Goal: Task Accomplishment & Management: Complete application form

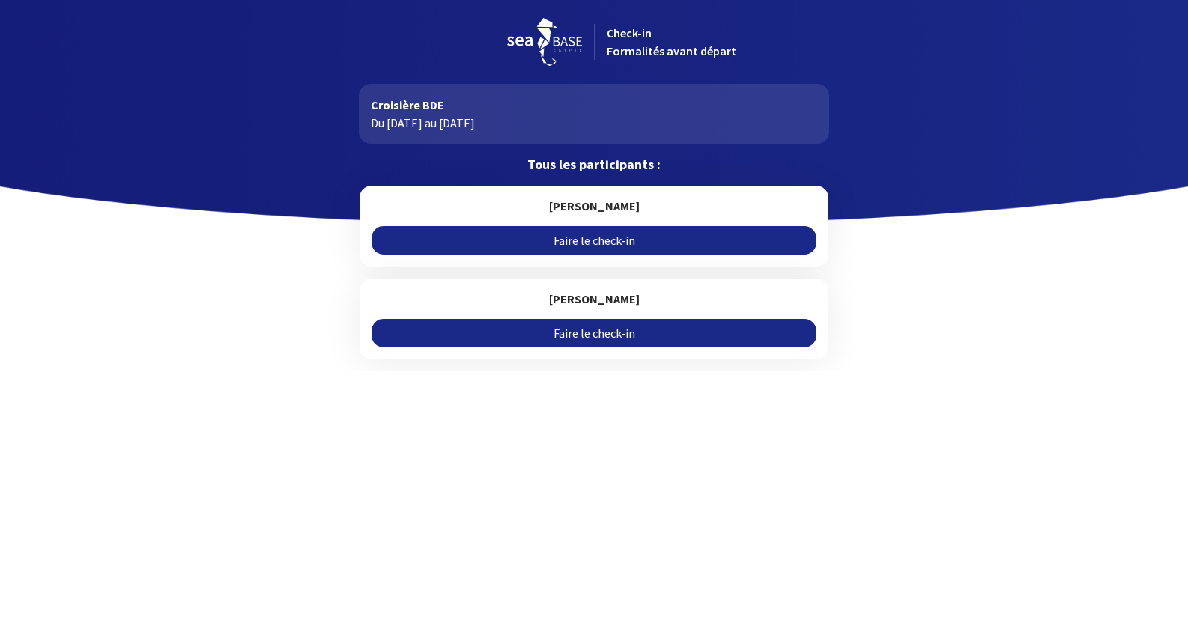
click at [593, 244] on link "Faire le check-in" at bounding box center [594, 240] width 444 height 28
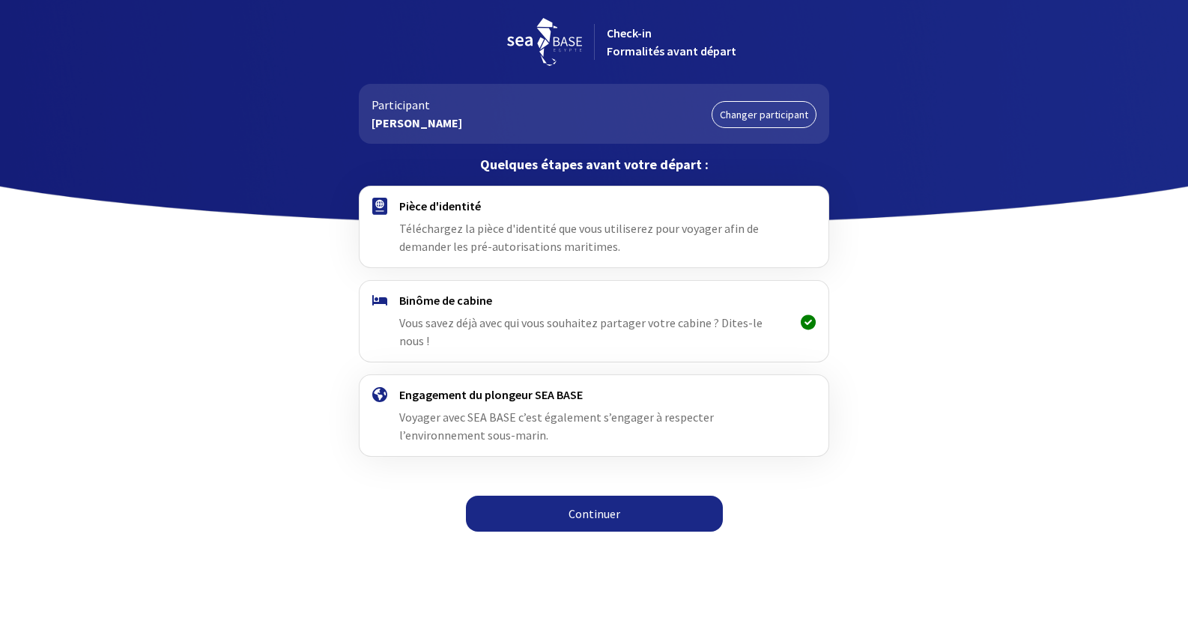
click at [482, 239] on span "Téléchargez la pièce d'identité que vous utiliserez pour voyager afin de demand…" at bounding box center [579, 237] width 360 height 33
click at [580, 496] on link "Continuer" at bounding box center [594, 514] width 257 height 36
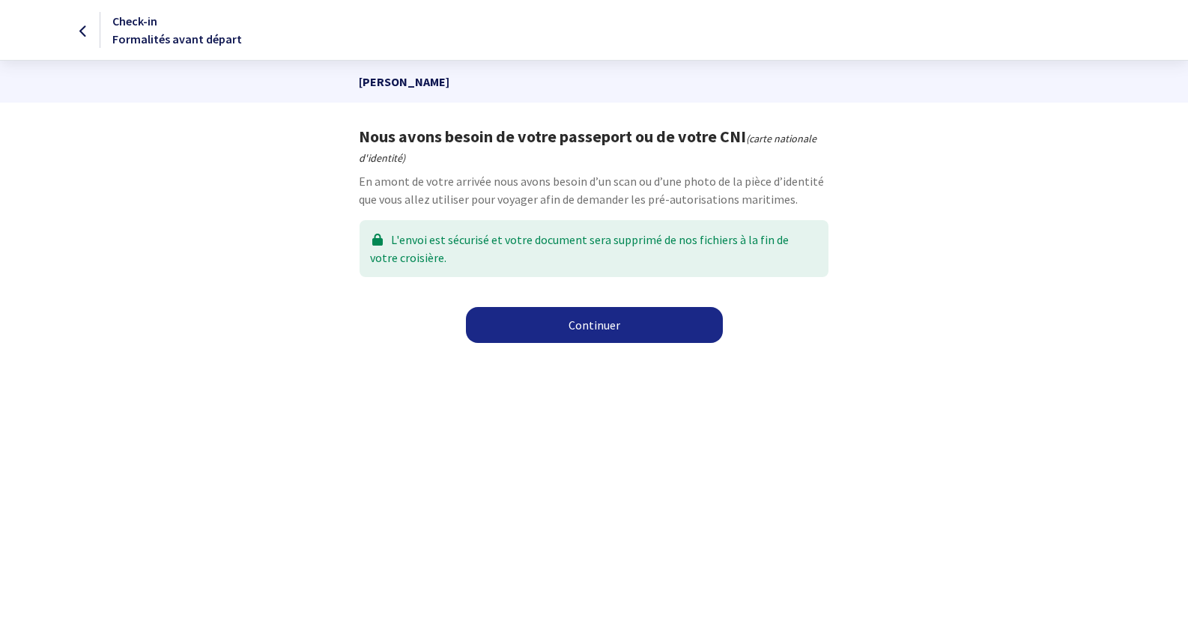
click at [578, 326] on link "Continuer" at bounding box center [594, 325] width 257 height 36
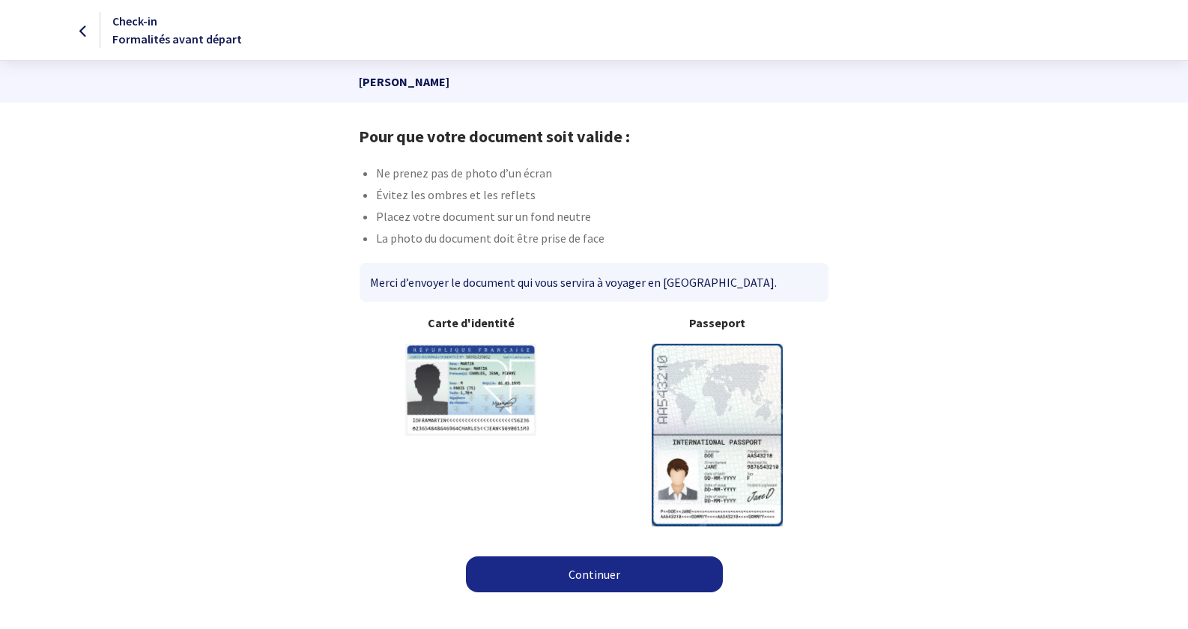
click at [709, 407] on img at bounding box center [717, 435] width 131 height 182
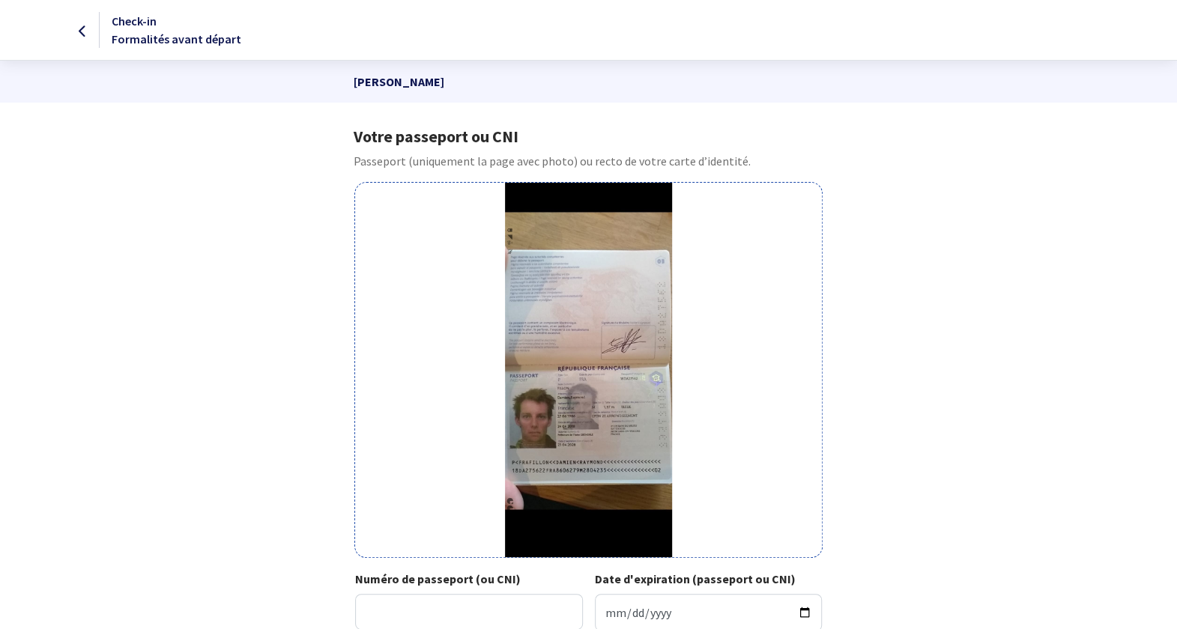
scroll to position [150, 0]
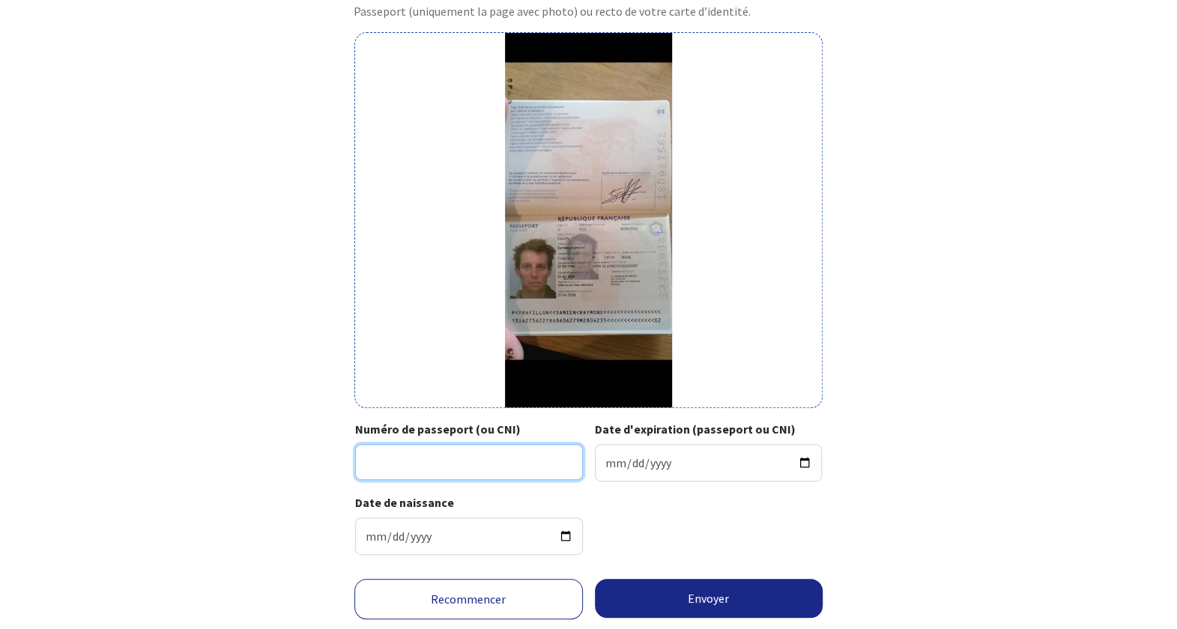
click at [426, 462] on input "Numéro de passeport (ou CNI)" at bounding box center [469, 462] width 228 height 36
click at [917, 450] on div "Votre passeport ou CNI Passeport (uniquement la page avec photo) ou recto de vo…" at bounding box center [589, 272] width 847 height 590
click at [487, 474] on input "Numéro de passeport (ou CNI)" at bounding box center [469, 462] width 228 height 36
type input "18DA27562"
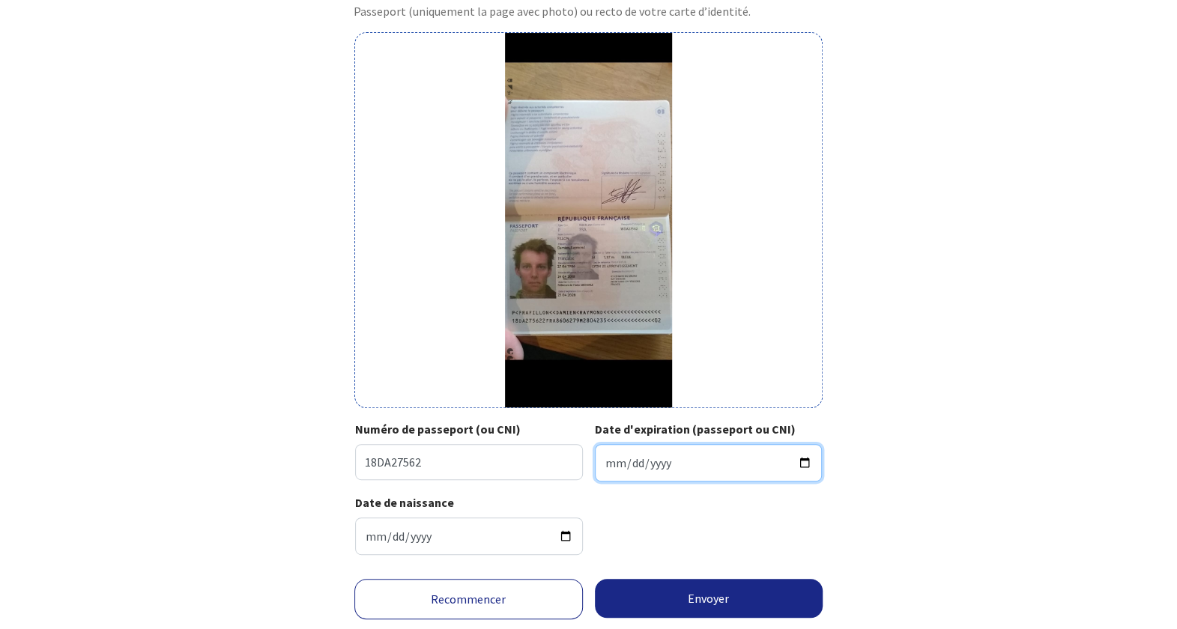
click at [608, 464] on input "Date d'expiration (passeport ou CNI)" at bounding box center [709, 462] width 228 height 37
click at [613, 462] on input "Date d'expiration (passeport ou CNI)" at bounding box center [709, 462] width 228 height 37
type input "2028-04-23"
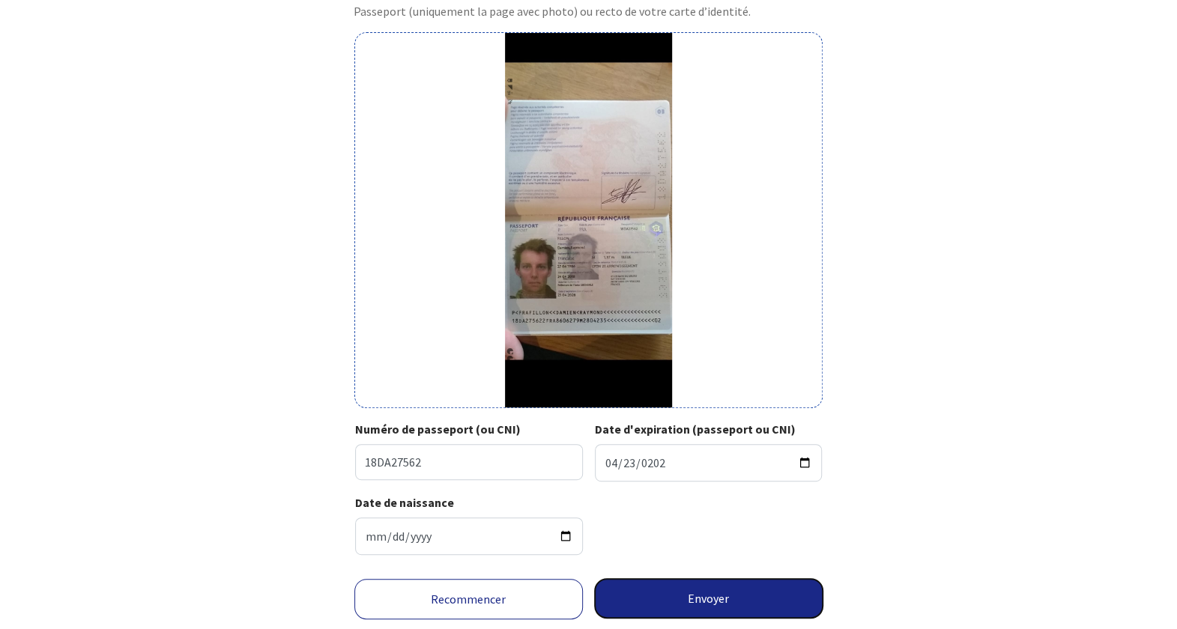
click at [689, 602] on button "Envoyer" at bounding box center [709, 598] width 229 height 39
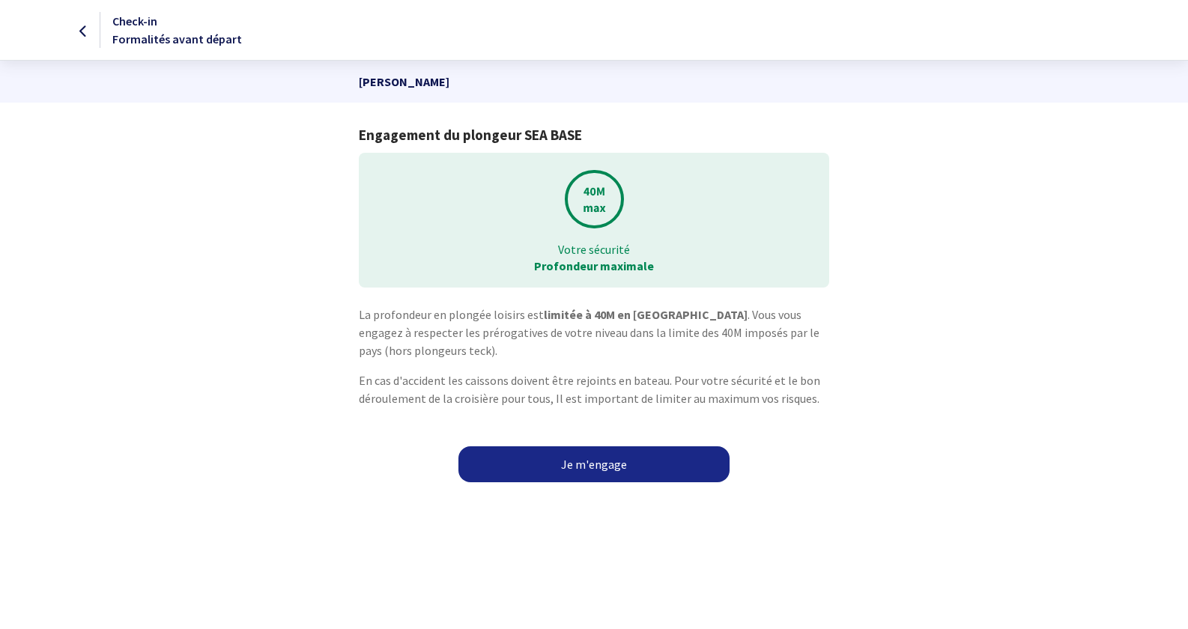
click at [624, 479] on link "Je m'engage" at bounding box center [594, 465] width 271 height 36
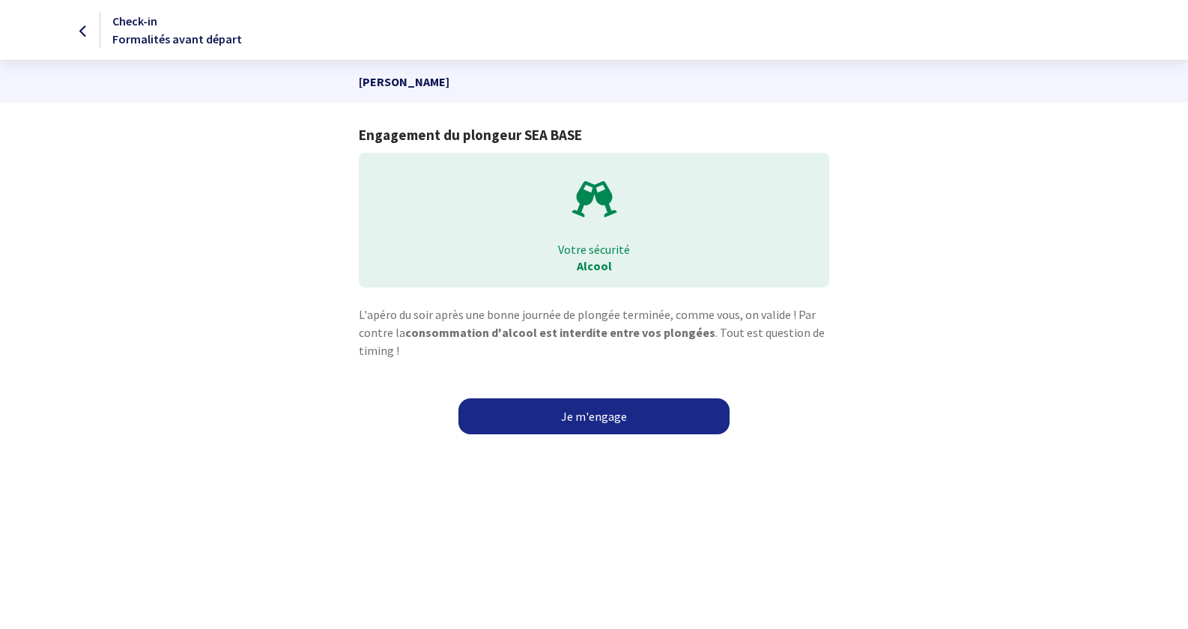
click at [593, 426] on link "Je m'engage" at bounding box center [594, 417] width 271 height 36
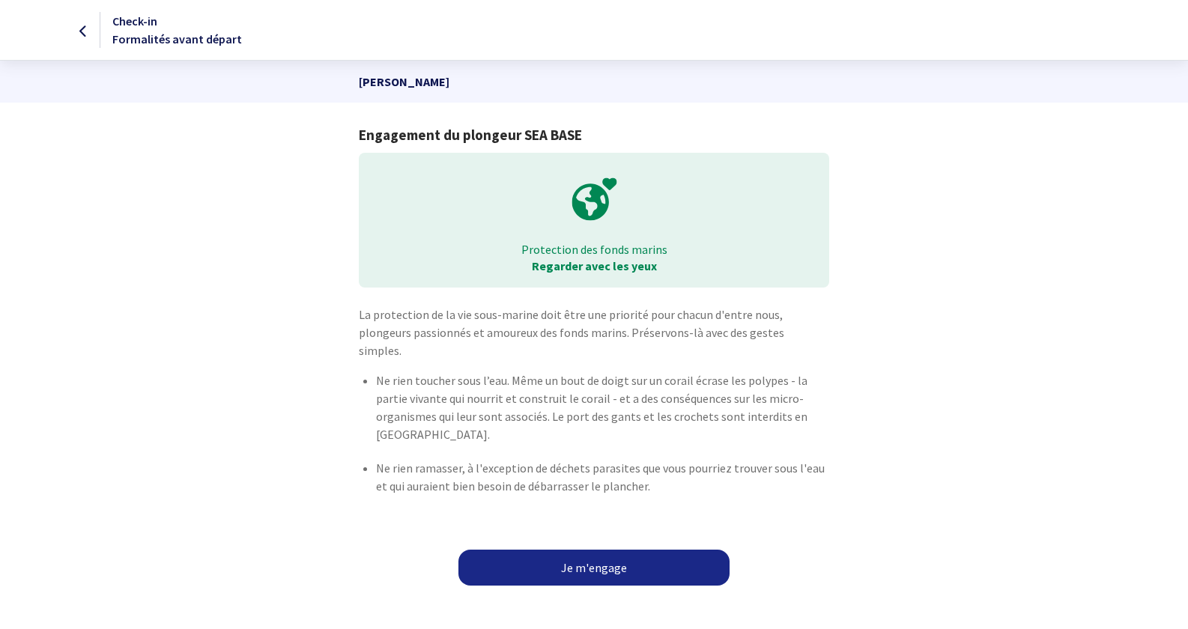
click at [590, 554] on link "Je m'engage" at bounding box center [594, 568] width 271 height 36
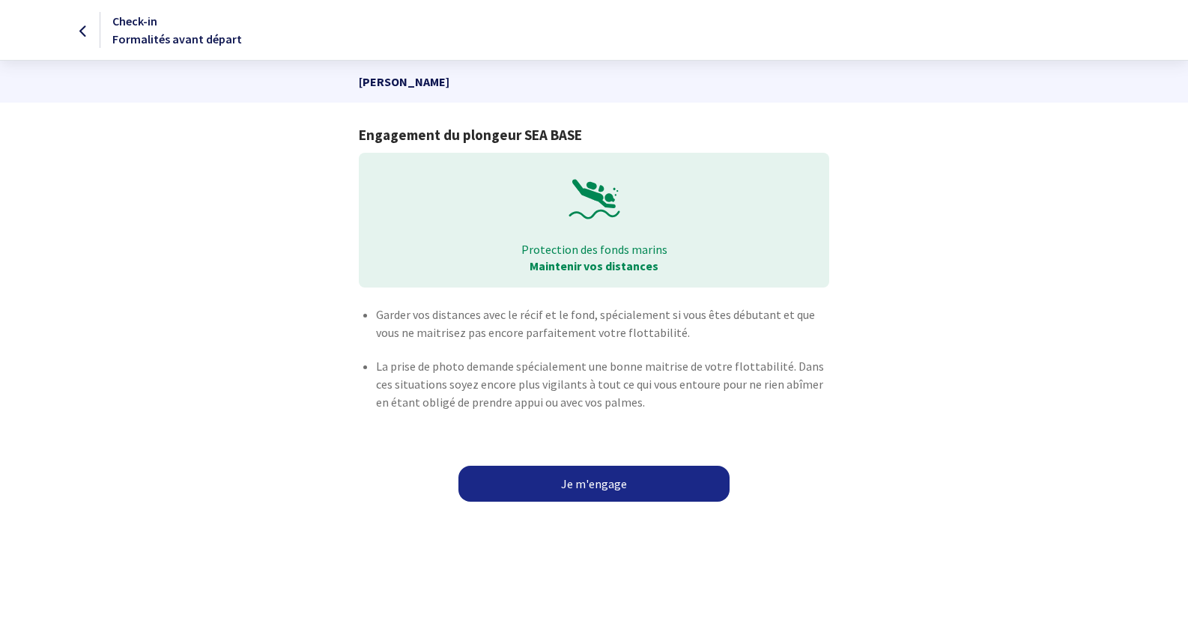
click at [595, 477] on link "Je m'engage" at bounding box center [594, 484] width 271 height 36
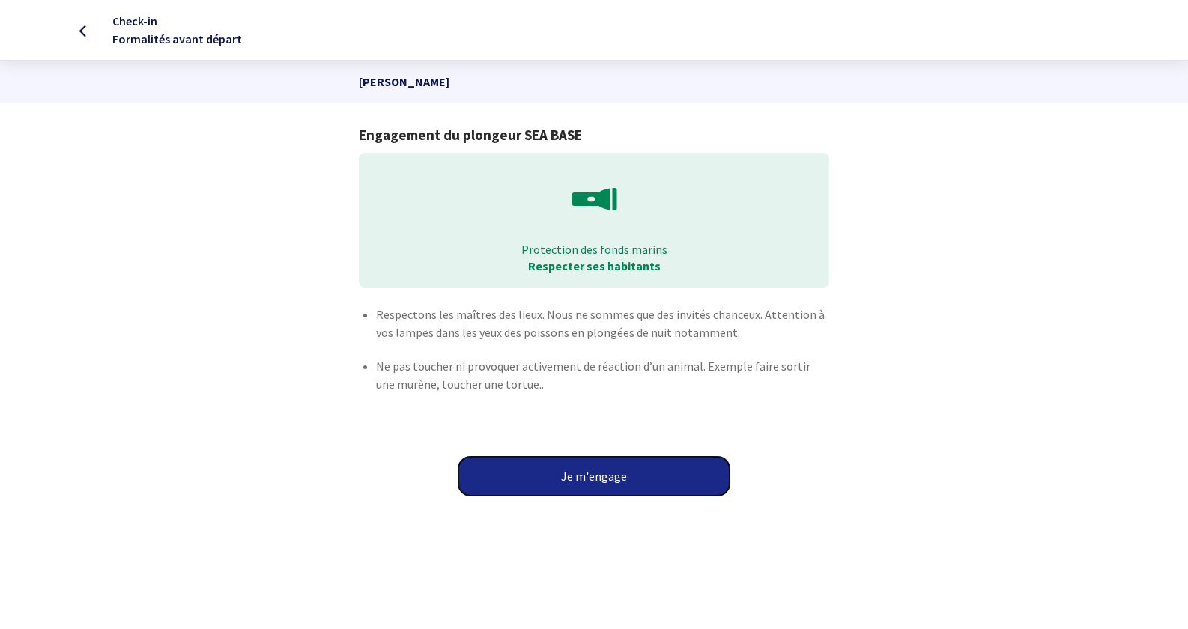
click at [595, 477] on button "Je m'engage" at bounding box center [594, 476] width 271 height 39
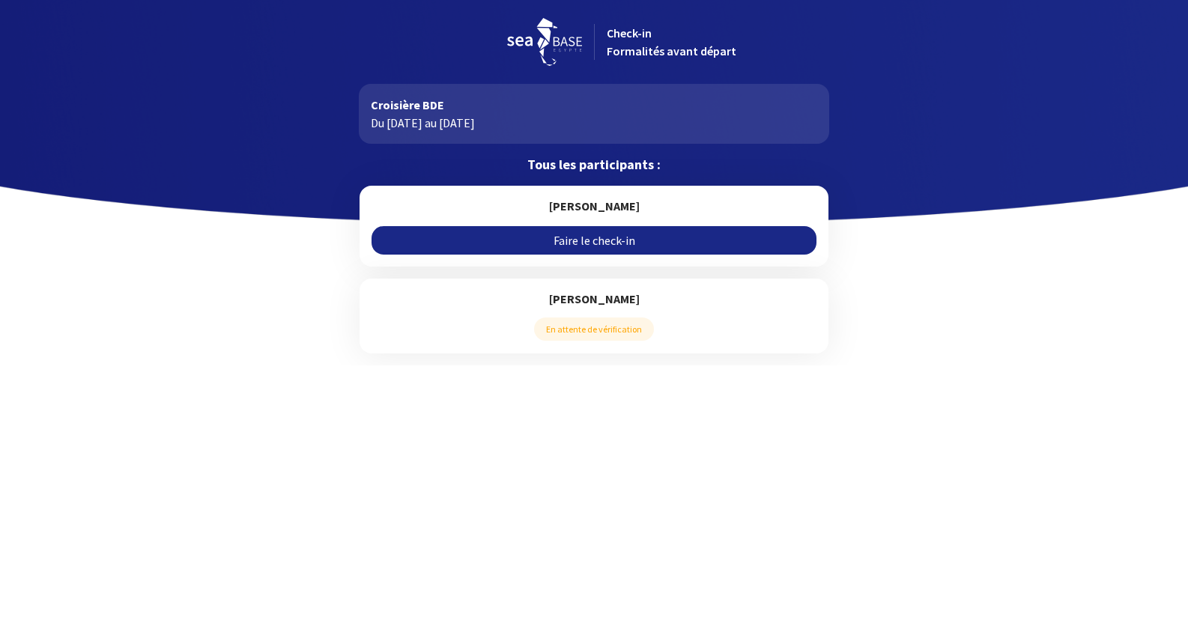
click at [576, 246] on link "Faire le check-in" at bounding box center [594, 240] width 444 height 28
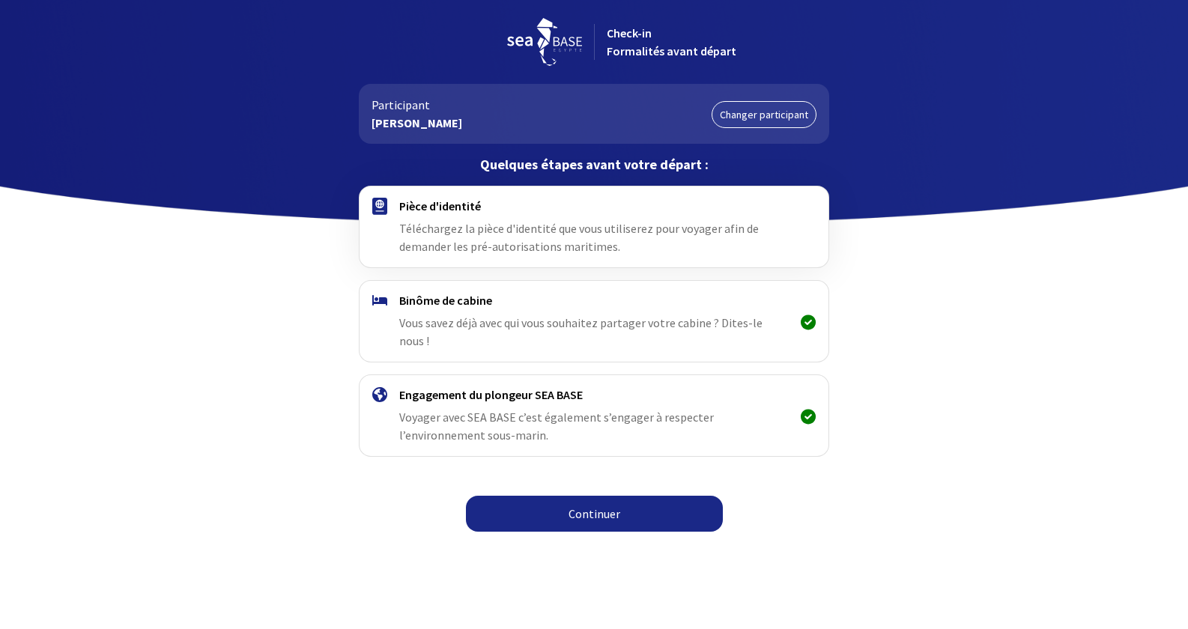
click at [581, 496] on link "Continuer" at bounding box center [594, 514] width 257 height 36
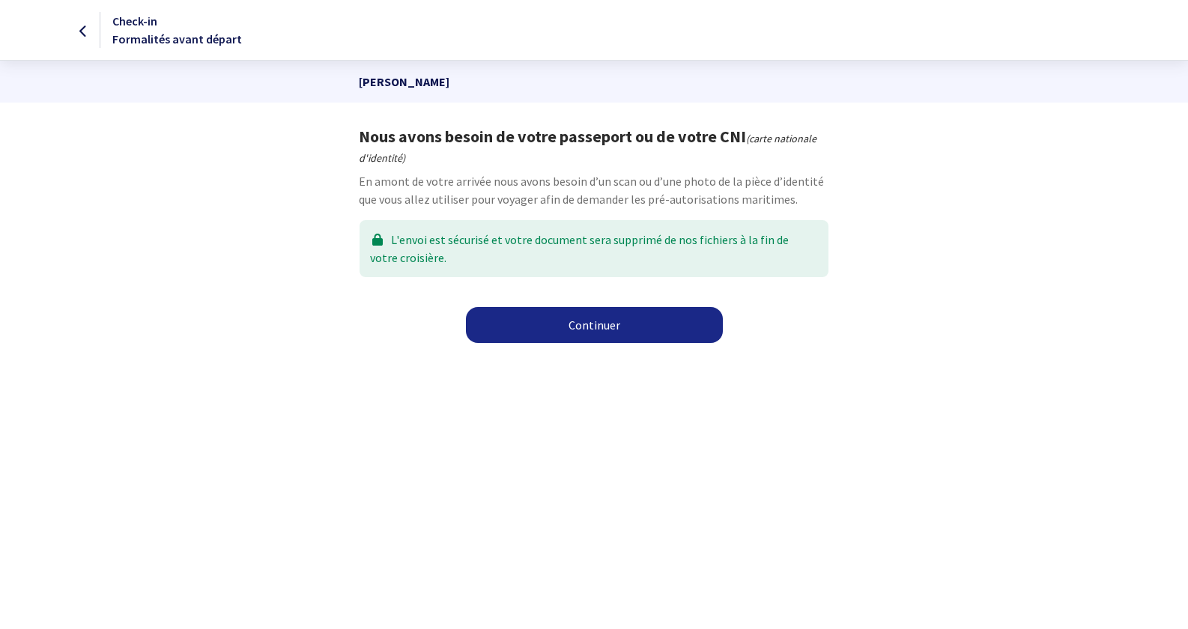
click at [599, 343] on div "Continuer" at bounding box center [594, 334] width 847 height 36
click at [599, 330] on link "Continuer" at bounding box center [594, 325] width 257 height 36
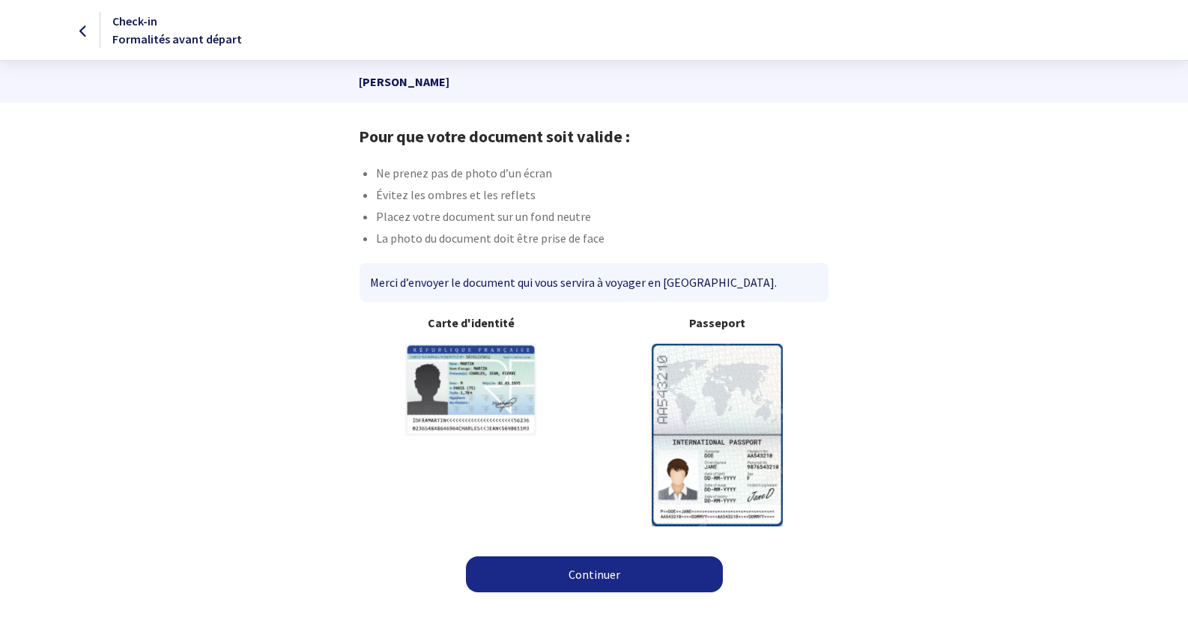
click at [742, 403] on img at bounding box center [717, 435] width 131 height 182
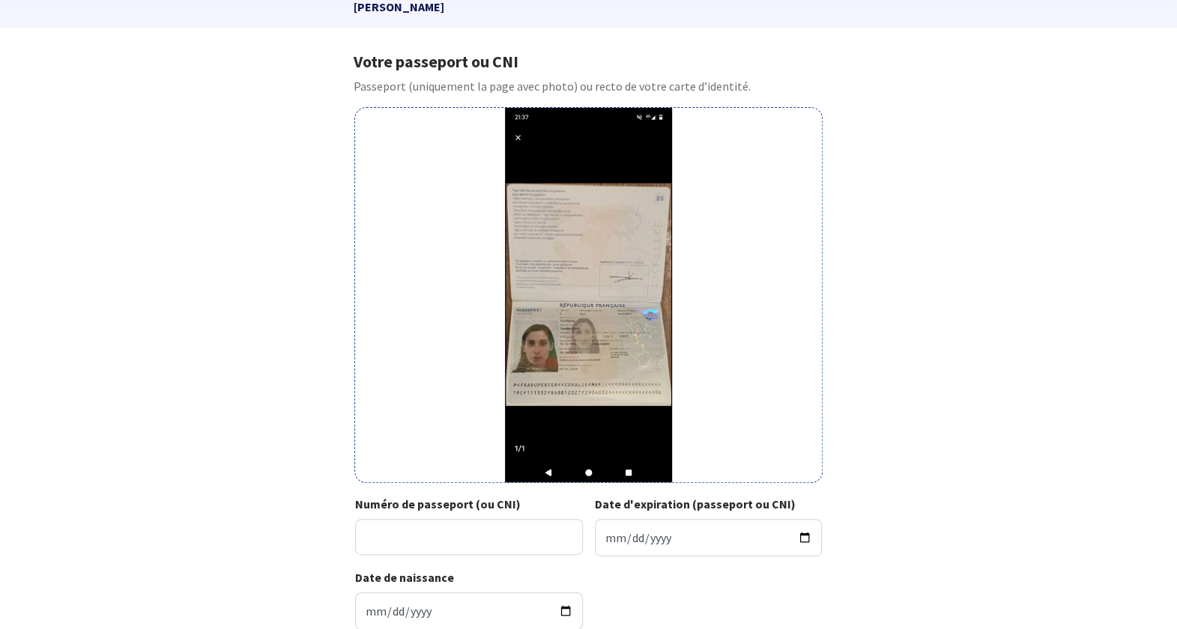
scroll to position [150, 0]
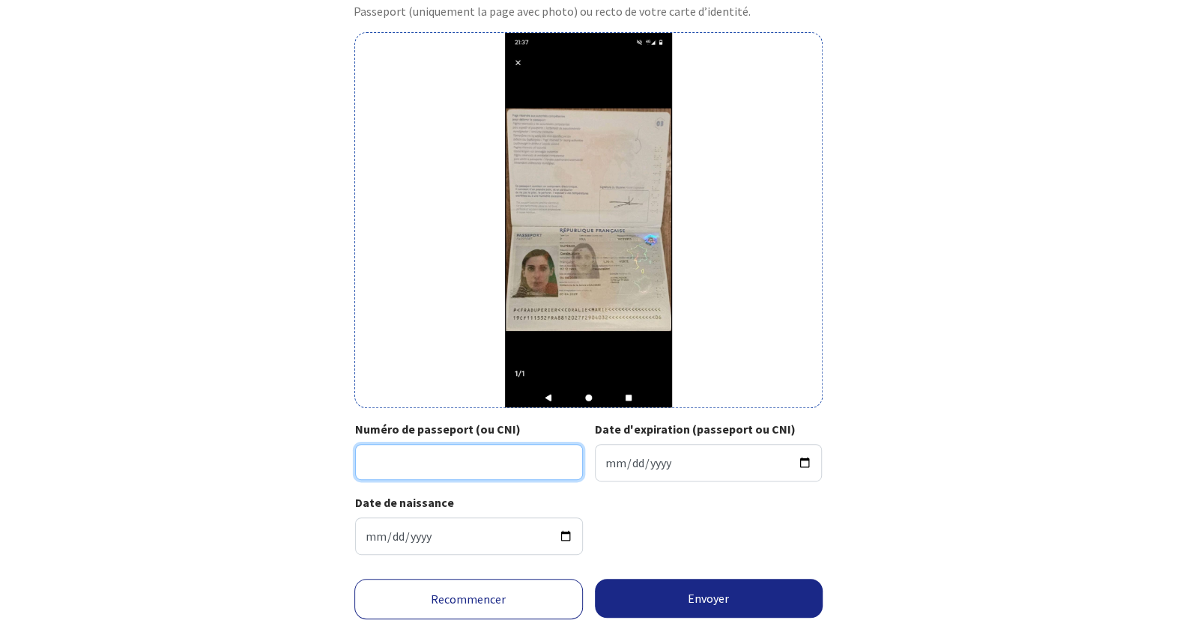
click at [474, 463] on input "Numéro de passeport (ou CNI)" at bounding box center [469, 462] width 228 height 36
type input "19CF11155"
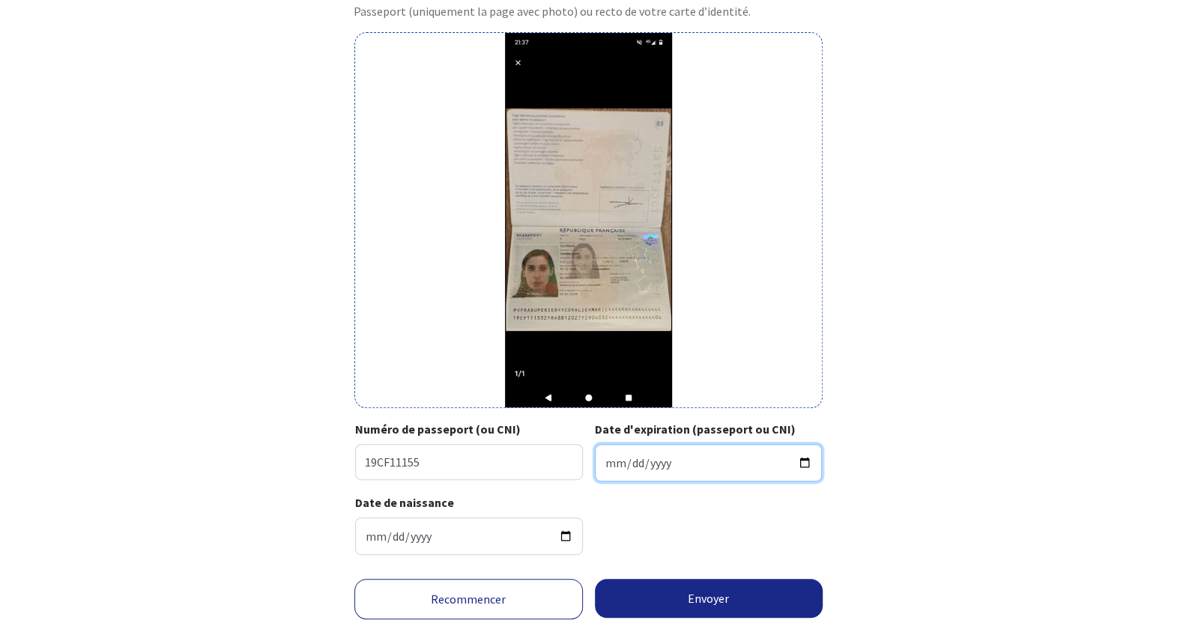
click at [641, 465] on input "Date d'expiration (passeport ou CNI)" at bounding box center [709, 462] width 228 height 37
click at [605, 464] on input "Date d'expiration (passeport ou CNI)" at bounding box center [709, 462] width 228 height 37
type input "[DATE]"
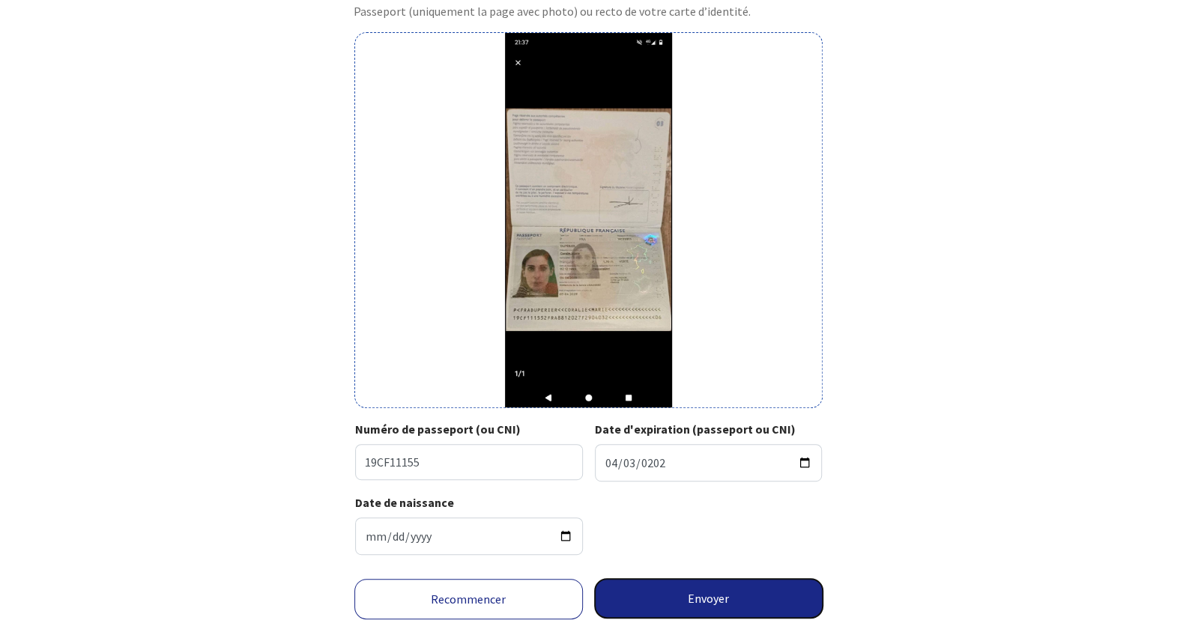
click at [682, 606] on button "Envoyer" at bounding box center [709, 598] width 229 height 39
